Goal: Task Accomplishment & Management: Complete application form

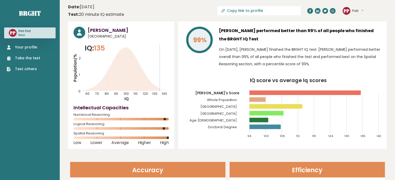
click at [27, 56] on link "Take the test" at bounding box center [23, 58] width 33 height 5
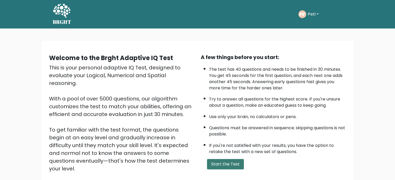
click at [219, 167] on button "Start the Test" at bounding box center [225, 164] width 37 height 10
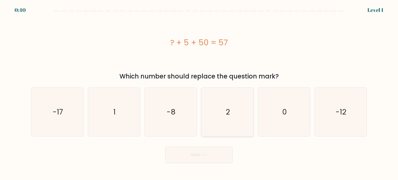
click at [225, 126] on icon "2" at bounding box center [227, 112] width 49 height 49
click at [199, 93] on input "d. 2" at bounding box center [199, 91] width 0 height 3
radio input "true"
click at [205, 156] on icon at bounding box center [203, 155] width 7 height 3
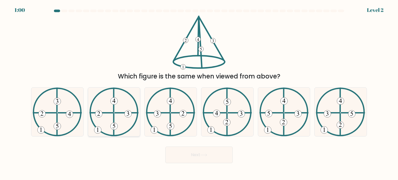
click at [116, 124] on 250 at bounding box center [113, 126] width 7 height 7
click at [199, 93] on input "b." at bounding box center [199, 91] width 0 height 3
radio input "true"
click at [199, 156] on button "Next" at bounding box center [198, 155] width 67 height 17
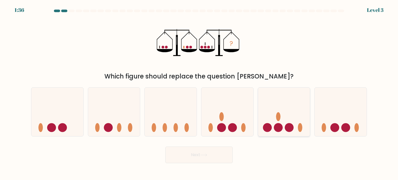
click at [274, 125] on icon at bounding box center [284, 112] width 52 height 43
click at [199, 93] on input "e." at bounding box center [199, 91] width 0 height 3
radio input "true"
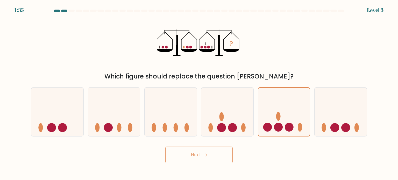
click at [211, 153] on button "Next" at bounding box center [198, 155] width 67 height 17
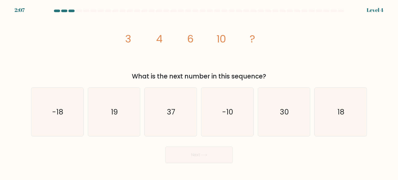
click at [133, 160] on div "Next" at bounding box center [199, 153] width 342 height 20
click at [331, 112] on icon "18" at bounding box center [340, 112] width 49 height 49
click at [199, 93] on input "f. 18" at bounding box center [199, 91] width 0 height 3
radio input "true"
click at [203, 151] on button "Next" at bounding box center [198, 155] width 67 height 17
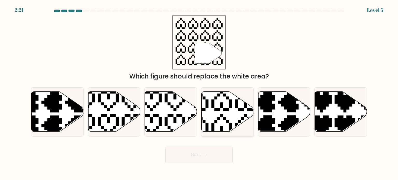
click at [224, 117] on icon at bounding box center [210, 90] width 92 height 92
click at [199, 93] on input "d." at bounding box center [199, 91] width 0 height 3
radio input "true"
click at [204, 159] on button "Next" at bounding box center [198, 155] width 67 height 17
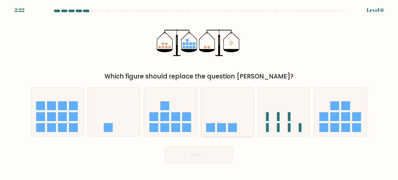
click at [219, 126] on rect at bounding box center [221, 127] width 9 height 9
click at [199, 93] on input "d." at bounding box center [199, 91] width 0 height 3
radio input "true"
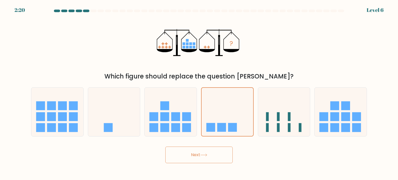
click at [216, 155] on button "Next" at bounding box center [198, 155] width 67 height 17
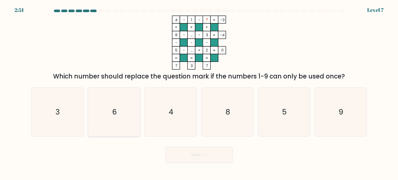
click at [120, 122] on icon "6" at bounding box center [114, 112] width 49 height 49
click at [199, 93] on input "b. 6" at bounding box center [199, 91] width 0 height 3
radio input "true"
click at [177, 156] on button "Next" at bounding box center [198, 155] width 67 height 17
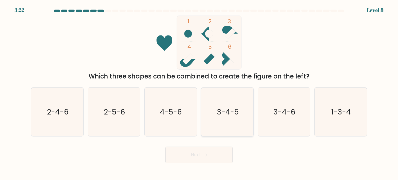
click at [217, 108] on icon "3-4-5" at bounding box center [227, 112] width 49 height 49
click at [199, 93] on input "d. 3-4-5" at bounding box center [199, 91] width 0 height 3
radio input "true"
click at [197, 153] on button "Next" at bounding box center [198, 155] width 67 height 17
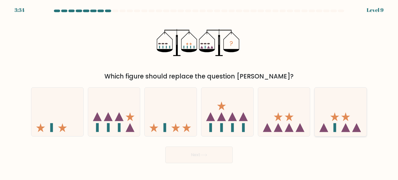
click at [342, 129] on icon at bounding box center [341, 112] width 52 height 43
click at [199, 93] on input "f." at bounding box center [199, 91] width 0 height 3
radio input "true"
click at [219, 154] on button "Next" at bounding box center [198, 155] width 67 height 17
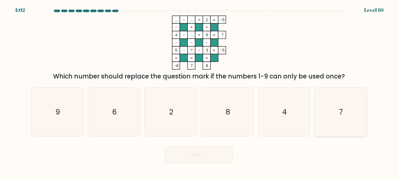
click at [335, 119] on icon "7" at bounding box center [340, 112] width 49 height 49
click at [199, 93] on input "f. 7" at bounding box center [199, 91] width 0 height 3
radio input "true"
click at [203, 155] on icon at bounding box center [203, 155] width 7 height 3
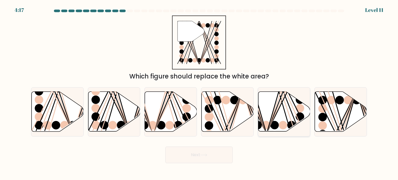
click at [273, 114] on line at bounding box center [279, 91] width 24 height 84
click at [199, 93] on input "e." at bounding box center [199, 91] width 0 height 3
radio input "true"
click at [194, 153] on button "Next" at bounding box center [198, 155] width 67 height 17
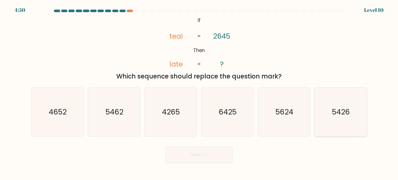
click at [333, 115] on text "5426" at bounding box center [342, 112] width 18 height 10
click at [199, 93] on input "f. 5426" at bounding box center [199, 91] width 0 height 3
radio input "true"
click at [218, 156] on button "Next" at bounding box center [198, 155] width 67 height 17
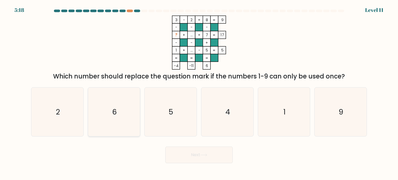
click at [118, 115] on icon "6" at bounding box center [114, 112] width 49 height 49
click at [199, 93] on input "b. 6" at bounding box center [199, 91] width 0 height 3
radio input "true"
click at [185, 153] on button "Next" at bounding box center [198, 155] width 67 height 17
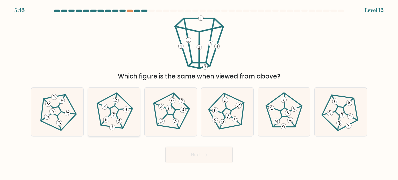
click at [122, 121] on 433 at bounding box center [119, 121] width 6 height 6
click at [199, 93] on input "b." at bounding box center [199, 91] width 0 height 3
radio input "true"
click at [176, 151] on button "Next" at bounding box center [198, 155] width 67 height 17
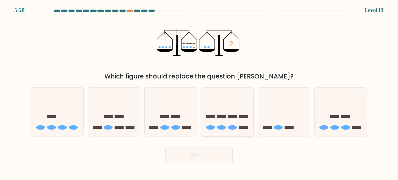
click at [219, 122] on icon at bounding box center [228, 112] width 52 height 43
click at [199, 93] on input "d." at bounding box center [199, 91] width 0 height 3
radio input "true"
click at [200, 160] on button "Next" at bounding box center [198, 155] width 67 height 17
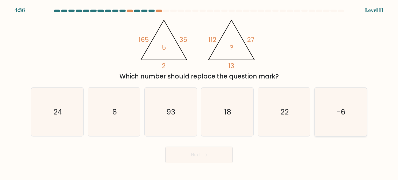
click at [335, 120] on icon "-6" at bounding box center [340, 112] width 49 height 49
click at [199, 93] on input "f. -6" at bounding box center [199, 91] width 0 height 3
radio input "true"
click at [212, 157] on button "Next" at bounding box center [198, 155] width 67 height 17
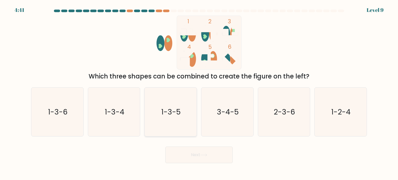
click at [162, 133] on icon "1-3-5" at bounding box center [170, 112] width 49 height 49
click at [199, 93] on input "c. 1-3-5" at bounding box center [199, 91] width 0 height 3
radio input "true"
click at [180, 151] on button "Next" at bounding box center [198, 155] width 67 height 17
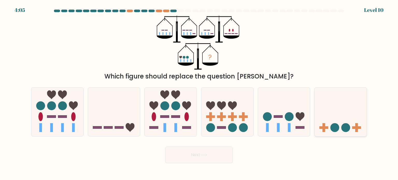
click at [334, 120] on icon at bounding box center [341, 112] width 52 height 43
click at [199, 93] on input "f." at bounding box center [199, 91] width 0 height 3
radio input "true"
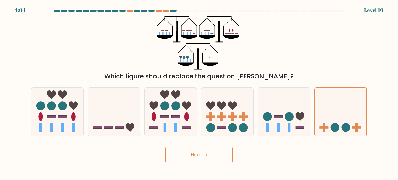
click at [217, 156] on button "Next" at bounding box center [198, 155] width 67 height 17
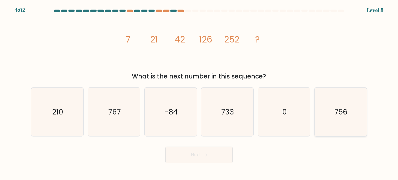
click at [336, 119] on icon "756" at bounding box center [340, 112] width 49 height 49
click at [199, 93] on input "f. 756" at bounding box center [199, 91] width 0 height 3
radio input "true"
click at [215, 153] on button "Next" at bounding box center [198, 155] width 67 height 17
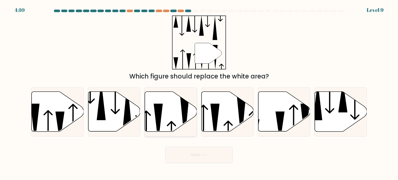
click at [166, 123] on icon at bounding box center [171, 112] width 52 height 40
click at [199, 93] on input "c." at bounding box center [199, 91] width 0 height 3
radio input "true"
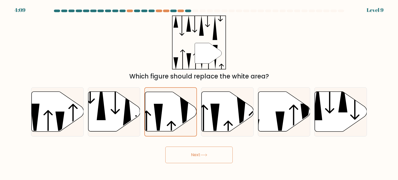
click at [182, 151] on button "Next" at bounding box center [198, 155] width 67 height 17
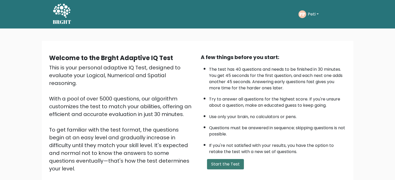
click at [225, 163] on button "Start the Test" at bounding box center [225, 164] width 37 height 10
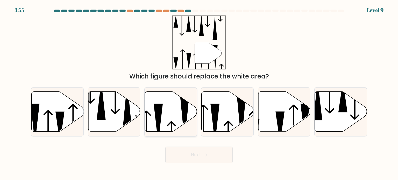
click at [170, 118] on icon at bounding box center [171, 112] width 52 height 40
click at [199, 93] on input "c." at bounding box center [199, 91] width 0 height 3
radio input "true"
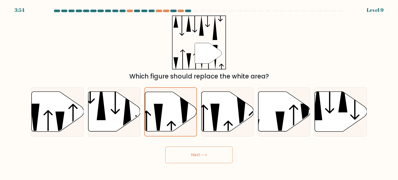
click at [199, 158] on button "Next" at bounding box center [198, 155] width 67 height 17
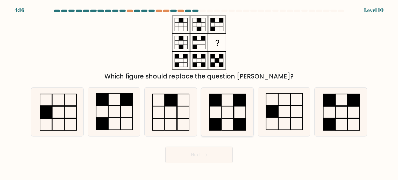
click at [225, 119] on icon at bounding box center [227, 112] width 49 height 49
click at [199, 93] on input "d." at bounding box center [199, 91] width 0 height 3
radio input "true"
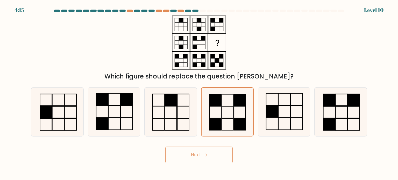
click at [204, 157] on button "Next" at bounding box center [198, 155] width 67 height 17
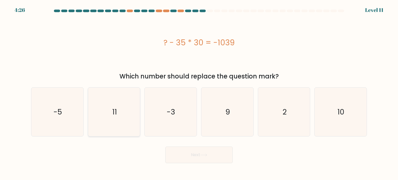
click at [114, 122] on icon "11" at bounding box center [114, 112] width 49 height 49
click at [199, 93] on input "b. 11" at bounding box center [199, 91] width 0 height 3
radio input "true"
click at [179, 151] on button "Next" at bounding box center [198, 155] width 67 height 17
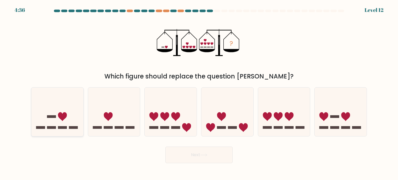
click at [68, 119] on icon at bounding box center [57, 112] width 52 height 43
click at [199, 93] on input "a." at bounding box center [199, 91] width 0 height 3
radio input "true"
click at [186, 151] on button "Next" at bounding box center [198, 155] width 67 height 17
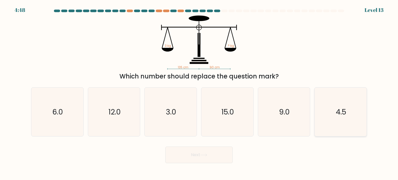
click at [333, 118] on icon "4.5" at bounding box center [340, 112] width 49 height 49
click at [199, 93] on input "f. 4.5" at bounding box center [199, 91] width 0 height 3
radio input "true"
click at [196, 153] on button "Next" at bounding box center [198, 155] width 67 height 17
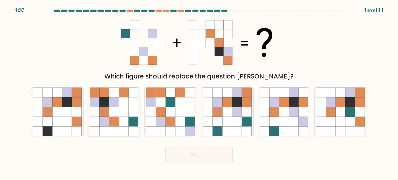
click at [115, 114] on icon at bounding box center [114, 112] width 10 height 10
click at [199, 93] on input "b." at bounding box center [199, 91] width 0 height 3
radio input "true"
click at [190, 153] on button "Next" at bounding box center [198, 155] width 67 height 17
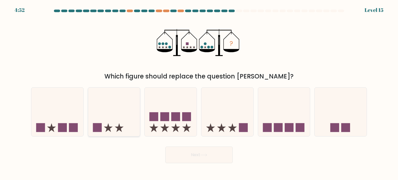
click at [110, 129] on icon at bounding box center [114, 112] width 52 height 43
click at [199, 93] on input "b." at bounding box center [199, 91] width 0 height 3
radio input "true"
click at [195, 152] on button "Next" at bounding box center [198, 155] width 67 height 17
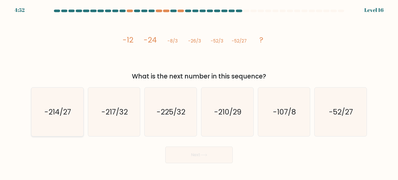
click at [61, 121] on icon "-214/27" at bounding box center [57, 112] width 49 height 49
click at [199, 93] on input "a. -214/27" at bounding box center [199, 91] width 0 height 3
radio input "true"
click at [183, 158] on button "Next" at bounding box center [198, 155] width 67 height 17
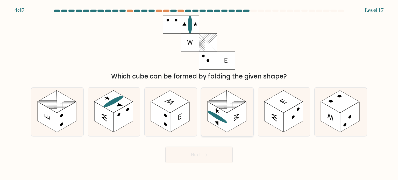
click at [220, 108] on rect at bounding box center [227, 102] width 39 height 22
click at [199, 93] on input "d." at bounding box center [199, 91] width 0 height 3
radio input "true"
click at [203, 151] on button "Next" at bounding box center [198, 155] width 67 height 17
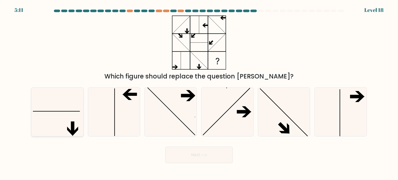
click at [62, 116] on icon at bounding box center [57, 112] width 49 height 49
click at [199, 93] on input "a." at bounding box center [199, 91] width 0 height 3
radio input "true"
click at [179, 154] on button "Next" at bounding box center [198, 155] width 67 height 17
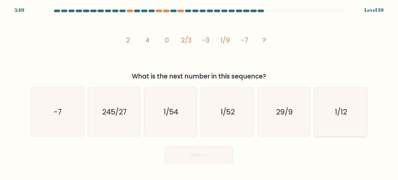
click at [332, 125] on icon "1/12" at bounding box center [340, 112] width 49 height 49
click at [199, 93] on input "f. 1/12" at bounding box center [199, 91] width 0 height 3
radio input "true"
click at [211, 159] on button "Next" at bounding box center [198, 155] width 67 height 17
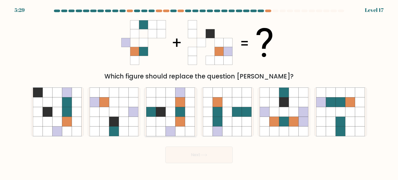
click at [168, 121] on icon at bounding box center [171, 122] width 10 height 10
click at [199, 93] on input "c." at bounding box center [199, 91] width 0 height 3
radio input "true"
click at [191, 153] on button "Next" at bounding box center [198, 155] width 67 height 17
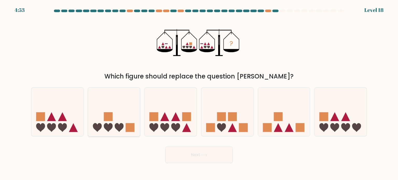
click at [125, 124] on icon at bounding box center [114, 112] width 52 height 43
click at [199, 93] on input "b." at bounding box center [199, 91] width 0 height 3
radio input "true"
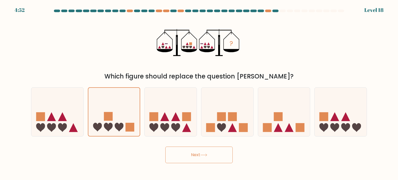
click at [189, 158] on button "Next" at bounding box center [198, 155] width 67 height 17
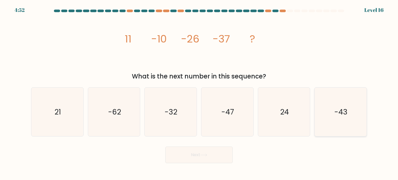
click at [328, 119] on icon "-43" at bounding box center [340, 112] width 49 height 49
click at [199, 93] on input "f. -43" at bounding box center [199, 91] width 0 height 3
radio input "true"
click at [223, 158] on button "Next" at bounding box center [198, 155] width 67 height 17
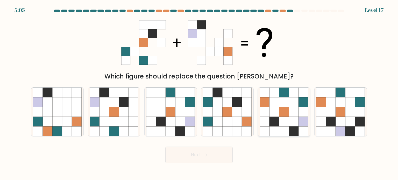
click at [284, 117] on icon at bounding box center [284, 122] width 10 height 10
click at [199, 93] on input "e." at bounding box center [199, 91] width 0 height 3
radio input "true"
click at [206, 154] on icon at bounding box center [203, 155] width 7 height 3
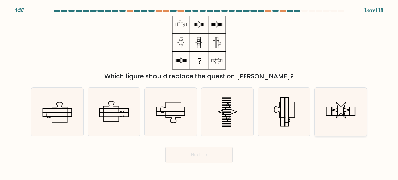
click at [340, 127] on icon at bounding box center [340, 112] width 49 height 49
click at [199, 93] on input "f." at bounding box center [199, 91] width 0 height 3
radio input "true"
click at [224, 155] on button "Next" at bounding box center [198, 155] width 67 height 17
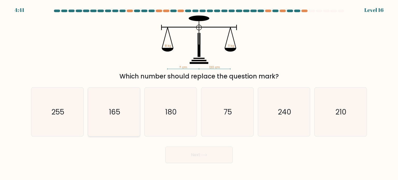
click at [113, 122] on icon "165" at bounding box center [114, 112] width 49 height 49
click at [199, 93] on input "b. 165" at bounding box center [199, 91] width 0 height 3
radio input "true"
click at [182, 150] on button "Next" at bounding box center [198, 155] width 67 height 17
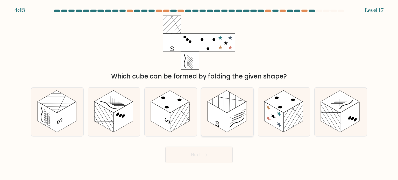
click at [215, 120] on rect at bounding box center [217, 117] width 19 height 31
click at [199, 93] on input "d." at bounding box center [199, 91] width 0 height 3
radio input "true"
click at [199, 150] on button "Next" at bounding box center [198, 155] width 67 height 17
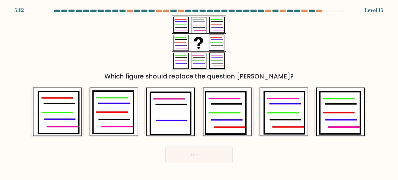
click at [52, 114] on icon at bounding box center [59, 112] width 40 height 43
click at [199, 93] on input "a." at bounding box center [199, 91] width 0 height 3
radio input "true"
click at [178, 156] on button "Next" at bounding box center [198, 155] width 67 height 17
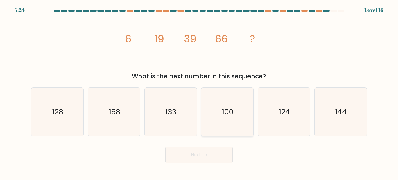
click at [228, 128] on icon "100" at bounding box center [227, 112] width 49 height 49
click at [199, 93] on input "d. 100" at bounding box center [199, 91] width 0 height 3
radio input "true"
click at [200, 152] on button "Next" at bounding box center [198, 155] width 67 height 17
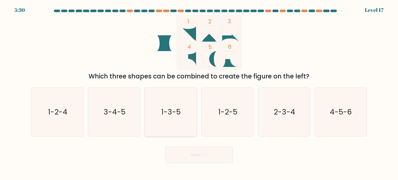
click at [170, 115] on text "1-3-5" at bounding box center [171, 112] width 19 height 10
click at [199, 93] on input "c. 1-3-5" at bounding box center [199, 91] width 0 height 3
radio input "true"
click at [181, 150] on button "Next" at bounding box center [198, 155] width 67 height 17
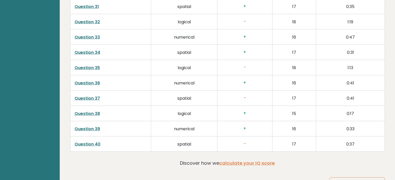
scroll to position [1302, 0]
